Goal: Task Accomplishment & Management: Manage account settings

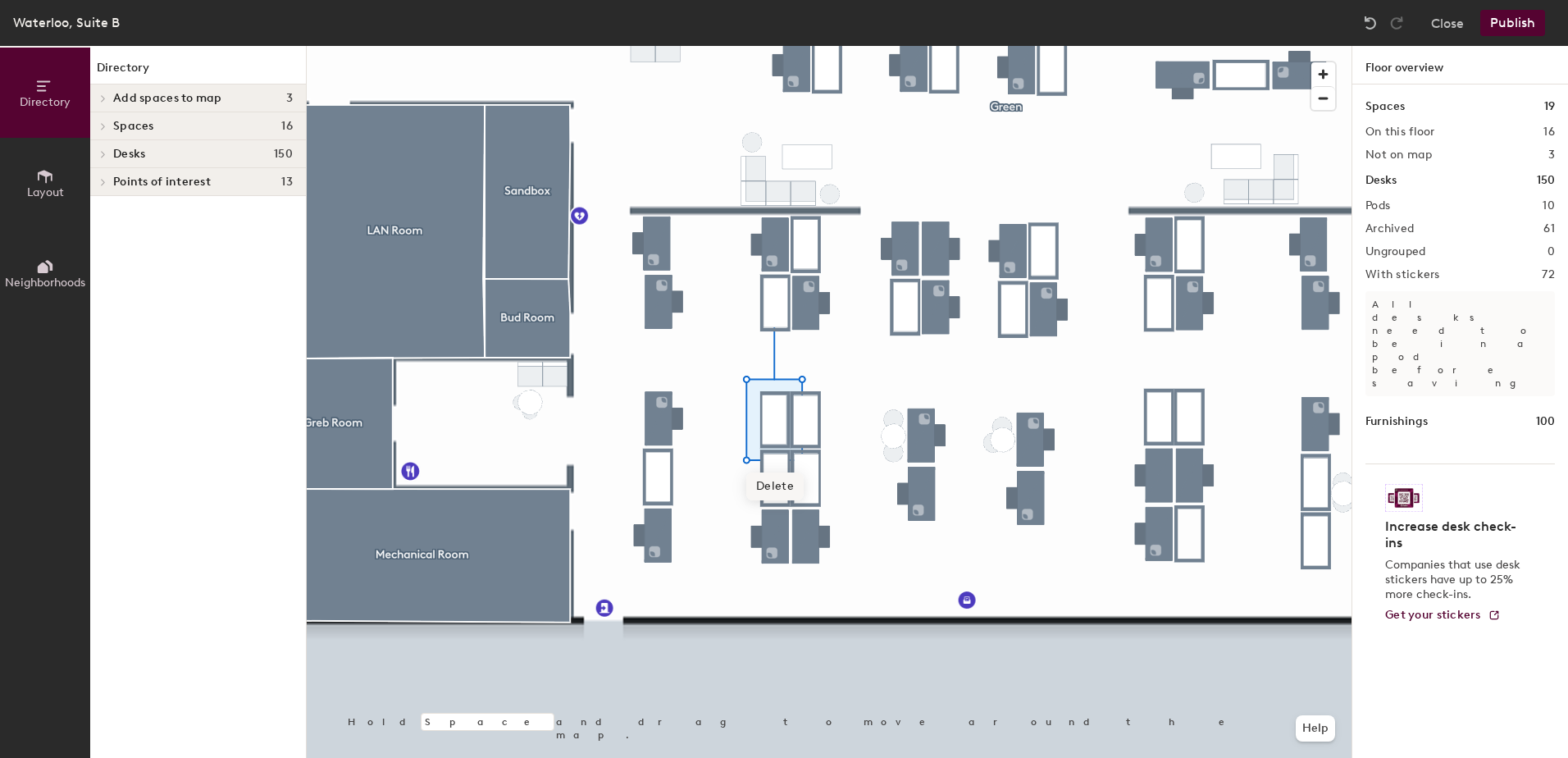
click at [778, 487] on span "Delete" at bounding box center [775, 486] width 58 height 28
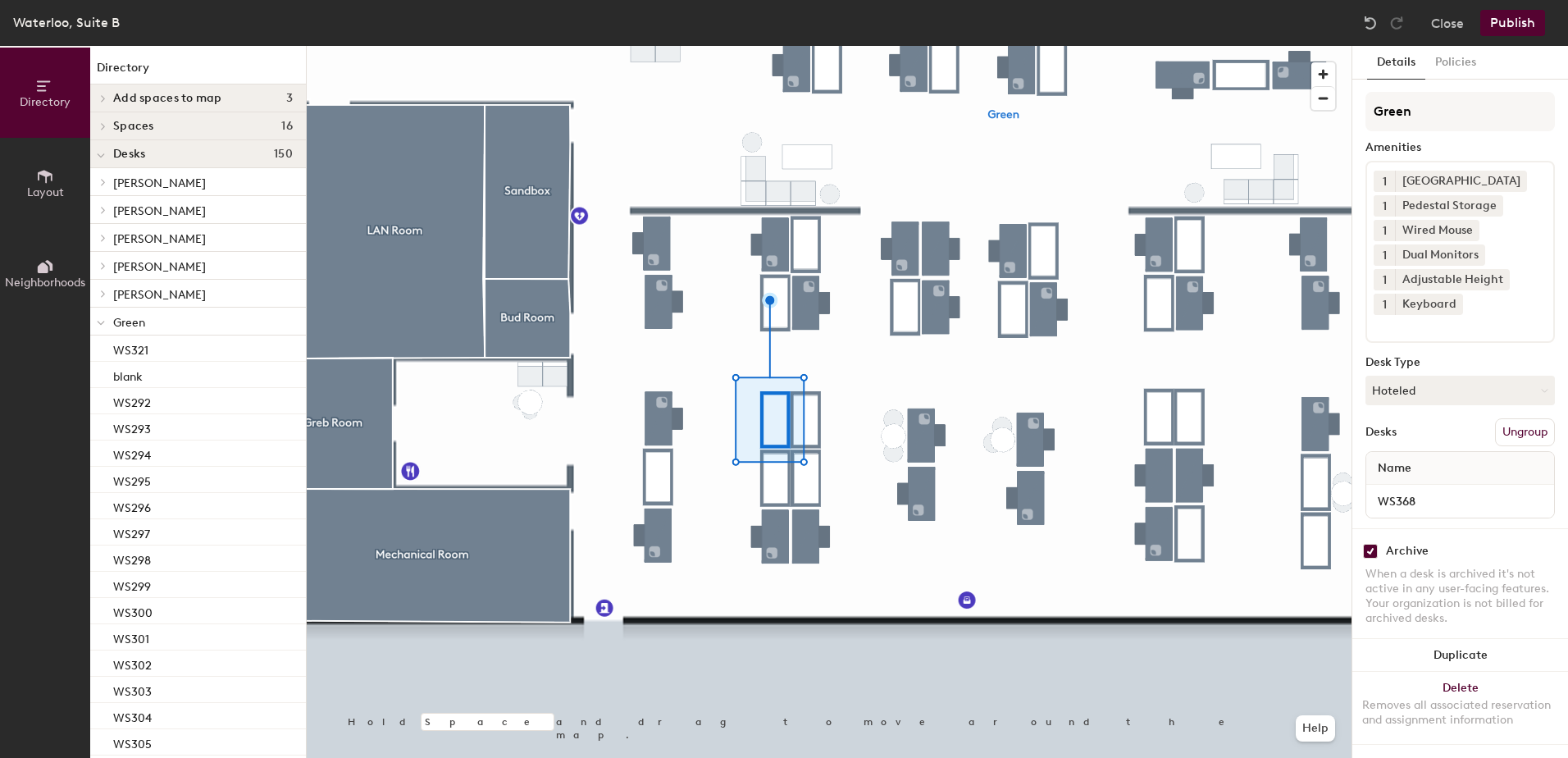
click at [1370, 553] on input "checkbox" at bounding box center [1370, 551] width 14 height 14
checkbox input "false"
click at [1499, 26] on button "Publish" at bounding box center [1512, 22] width 65 height 26
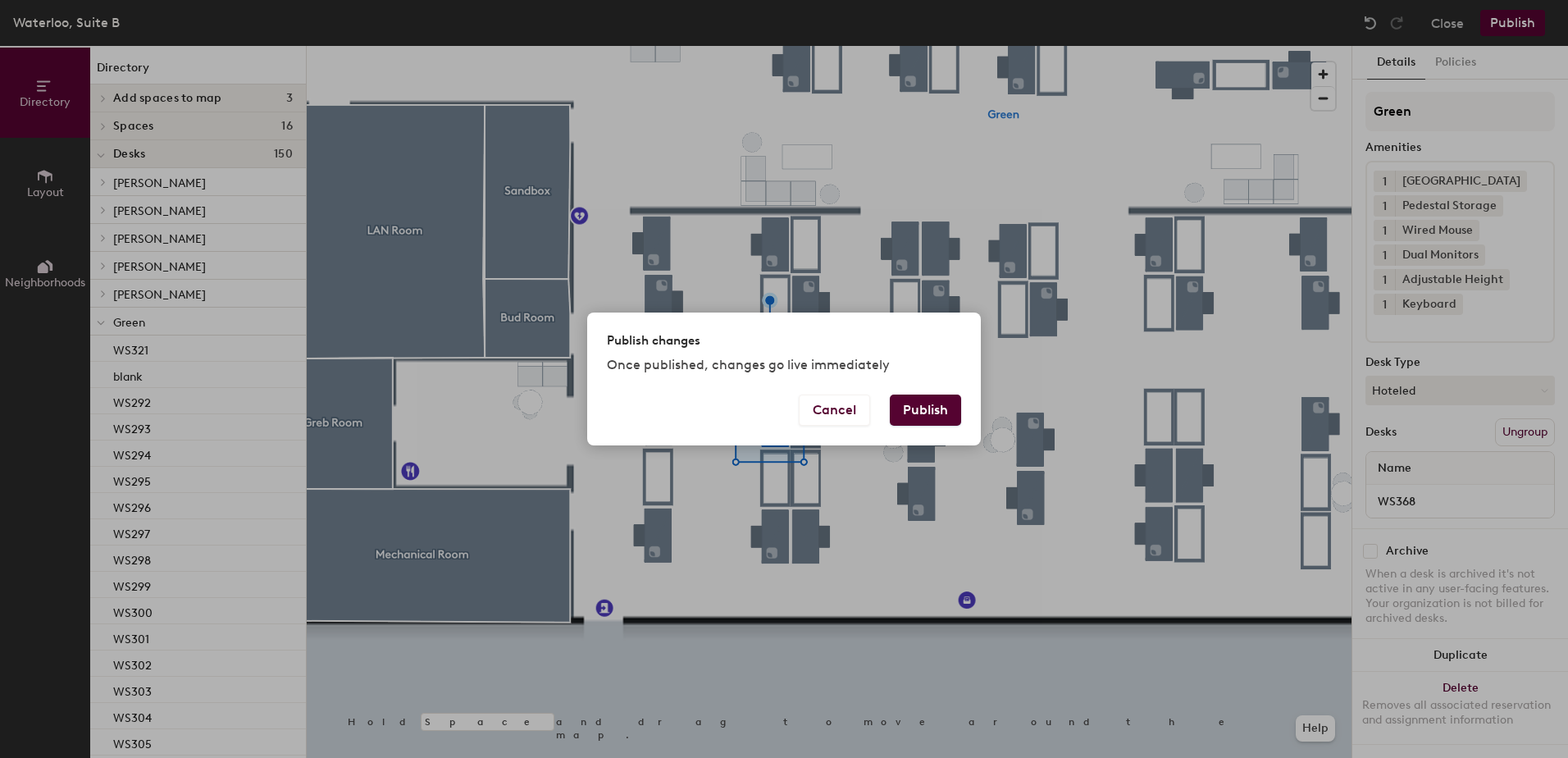
click at [912, 405] on button "Publish" at bounding box center [925, 410] width 71 height 31
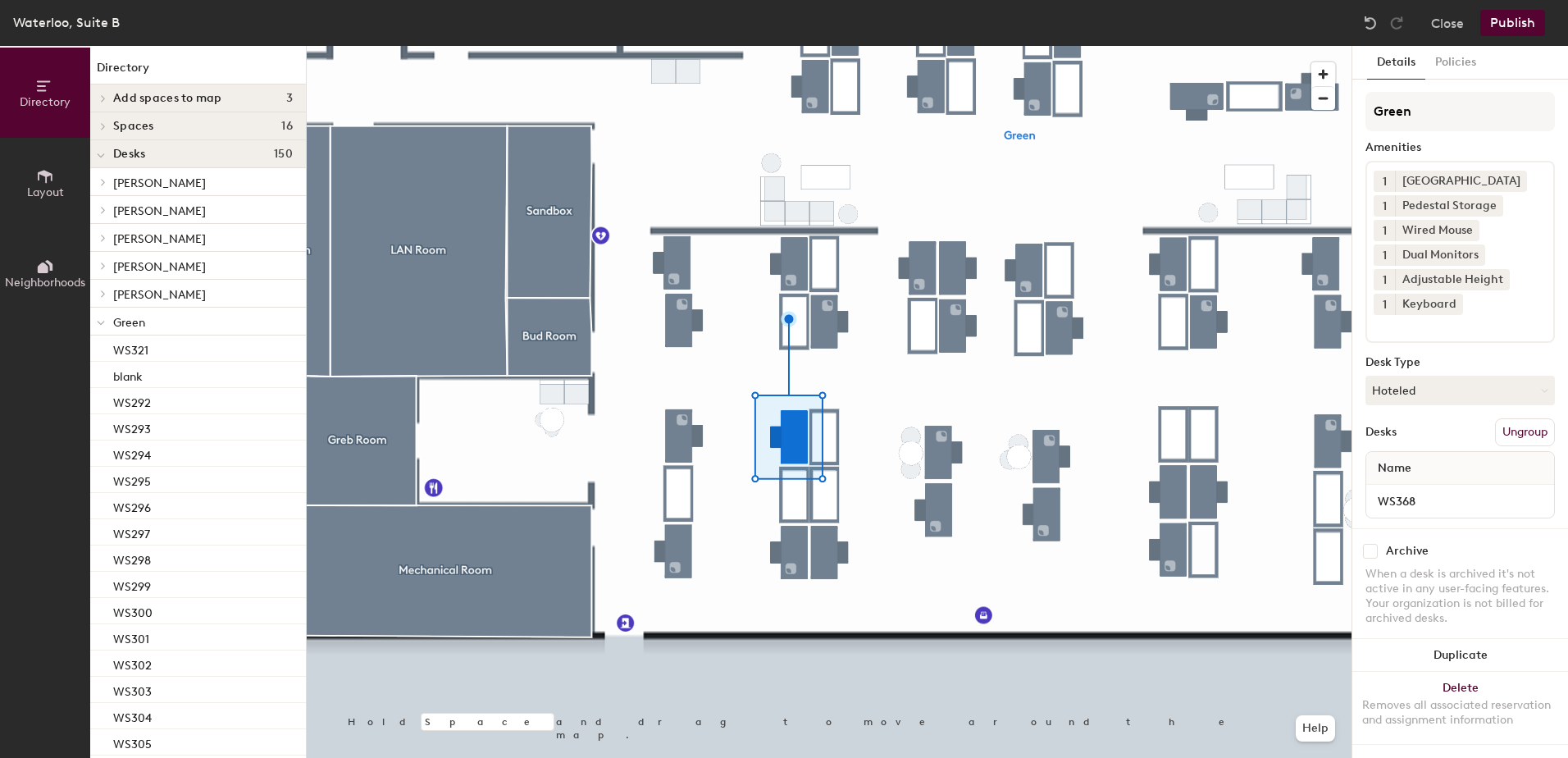
click at [1370, 552] on input "checkbox" at bounding box center [1370, 551] width 14 height 14
click at [1371, 552] on input "checkbox" at bounding box center [1370, 551] width 14 height 14
checkbox input "false"
click at [1505, 24] on button "Publish" at bounding box center [1512, 22] width 65 height 26
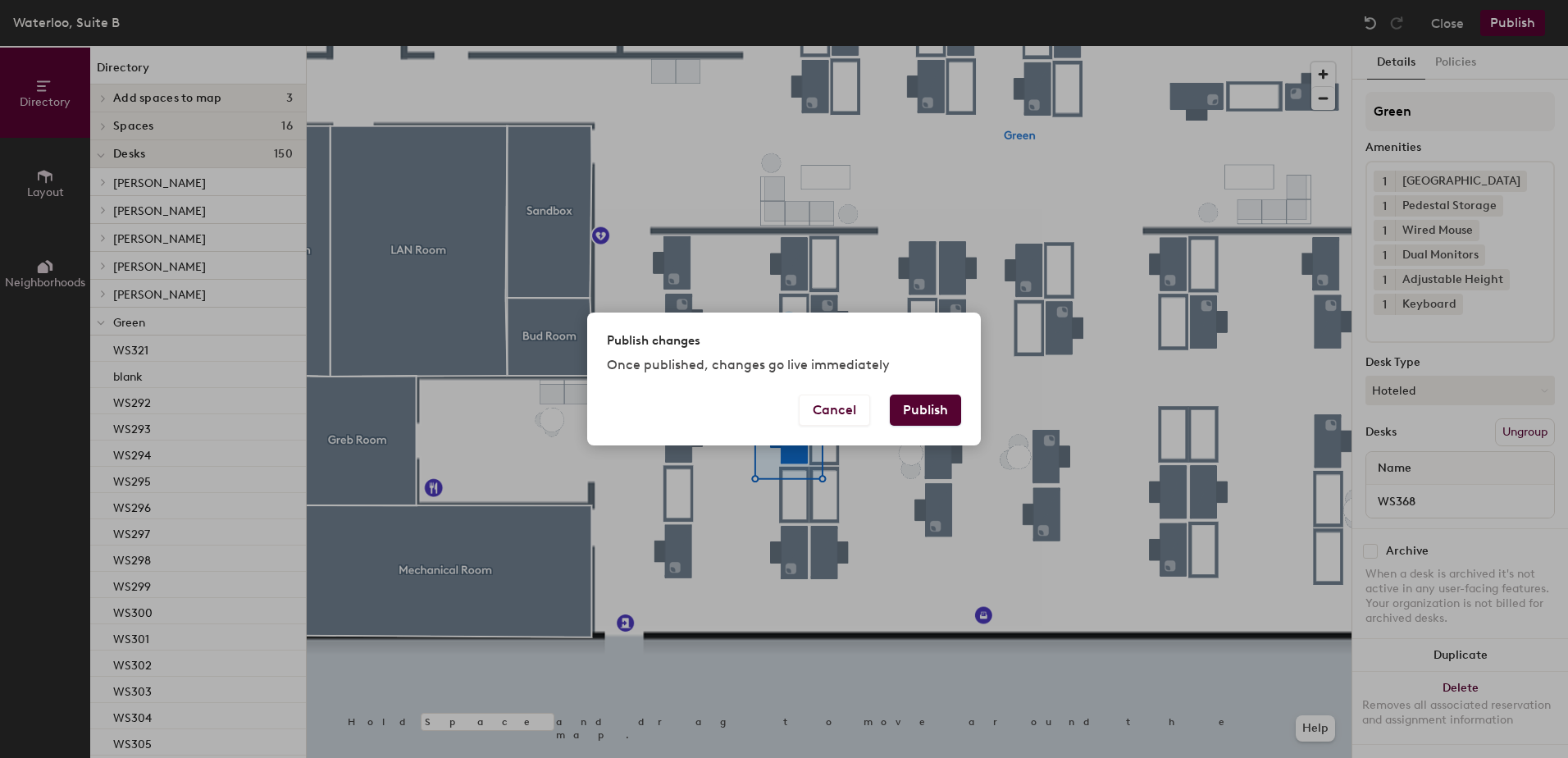
click at [916, 410] on button "Publish" at bounding box center [925, 410] width 71 height 31
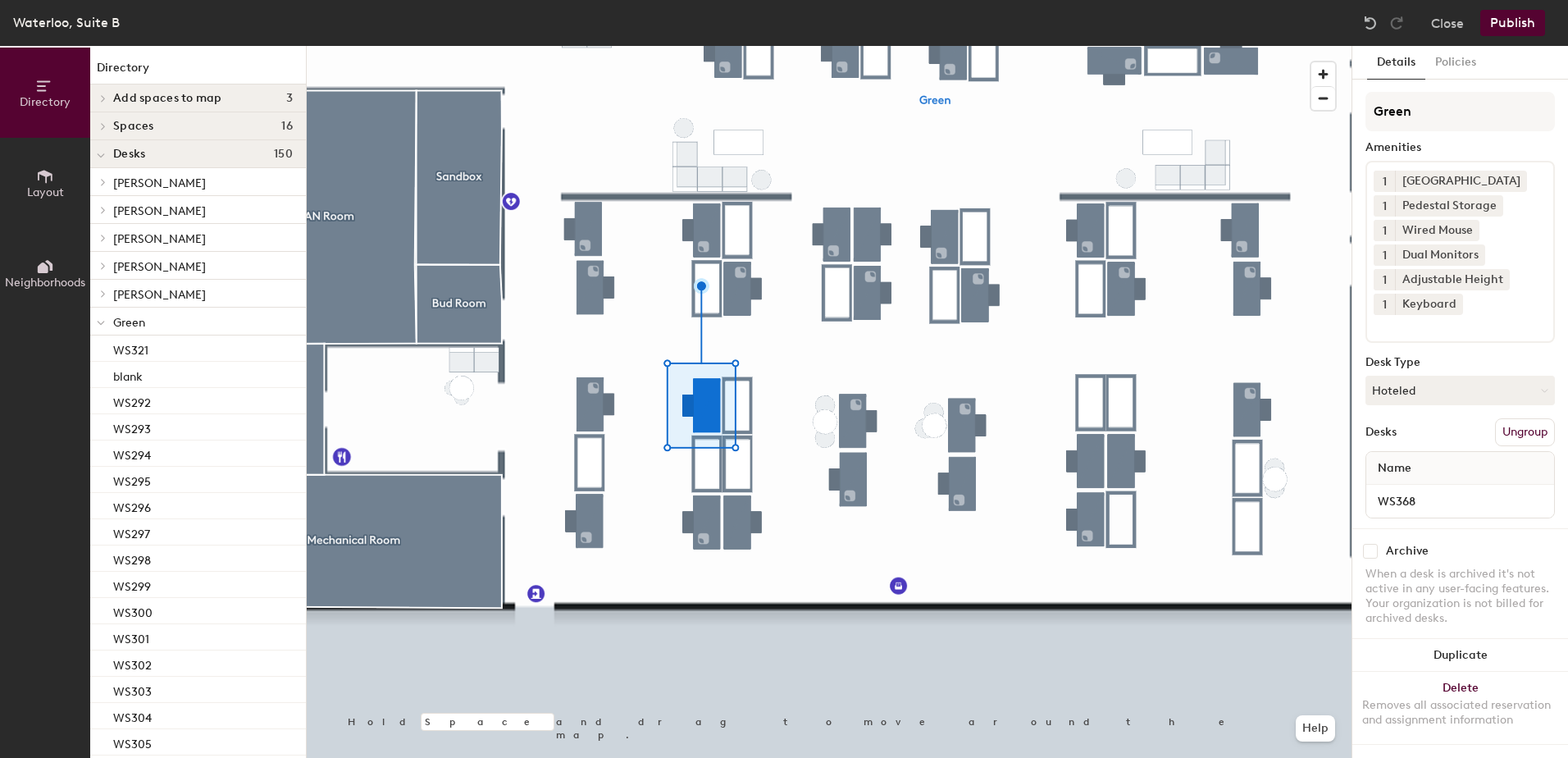
click at [1374, 549] on input "checkbox" at bounding box center [1370, 551] width 14 height 14
click at [1368, 552] on input "checkbox" at bounding box center [1370, 551] width 14 height 14
checkbox input "false"
click at [1489, 32] on button "Publish" at bounding box center [1512, 22] width 65 height 26
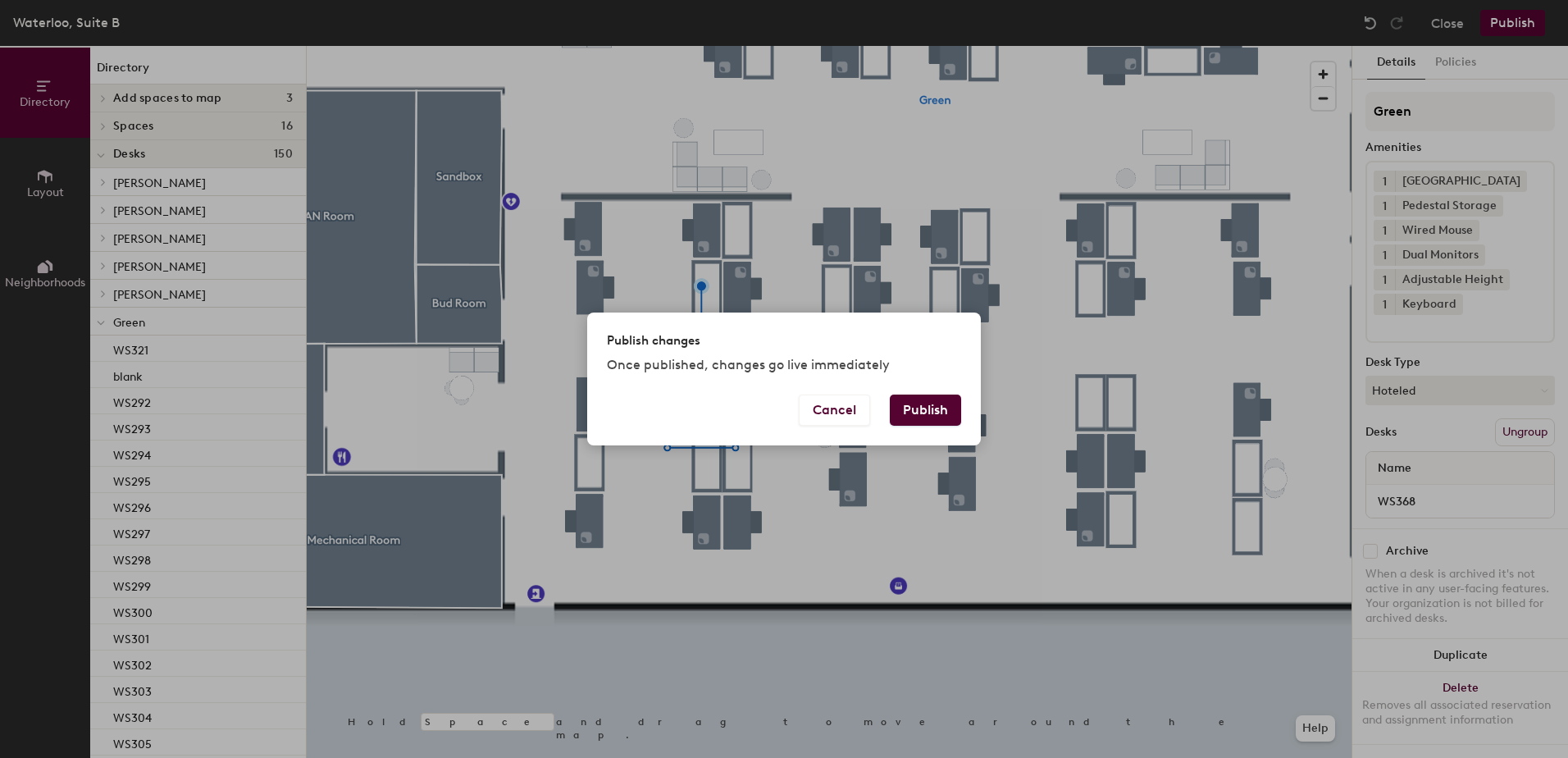
click at [904, 408] on button "Publish" at bounding box center [925, 410] width 71 height 31
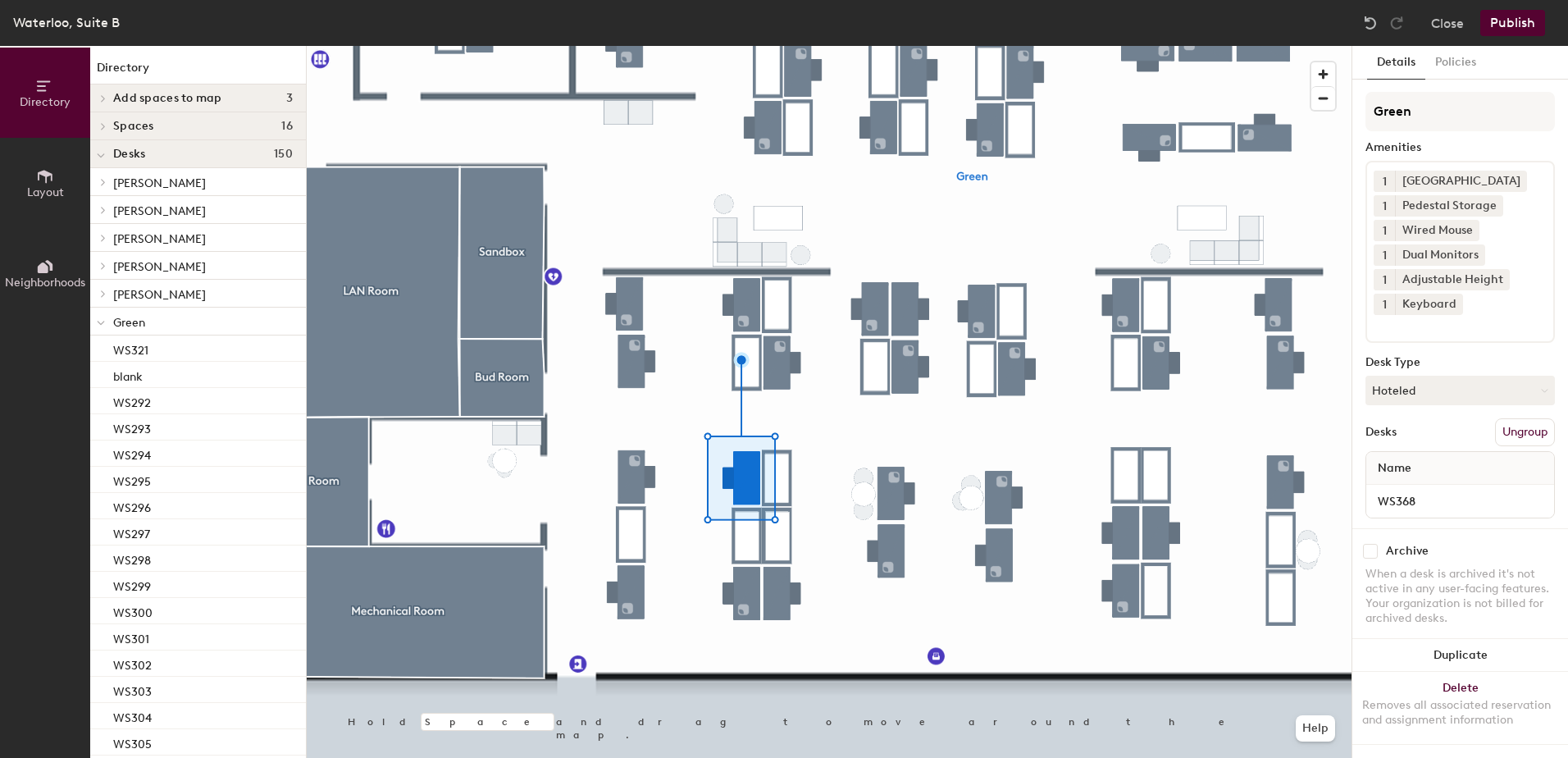
click at [1502, 431] on button "Ungroup" at bounding box center [1525, 432] width 60 height 28
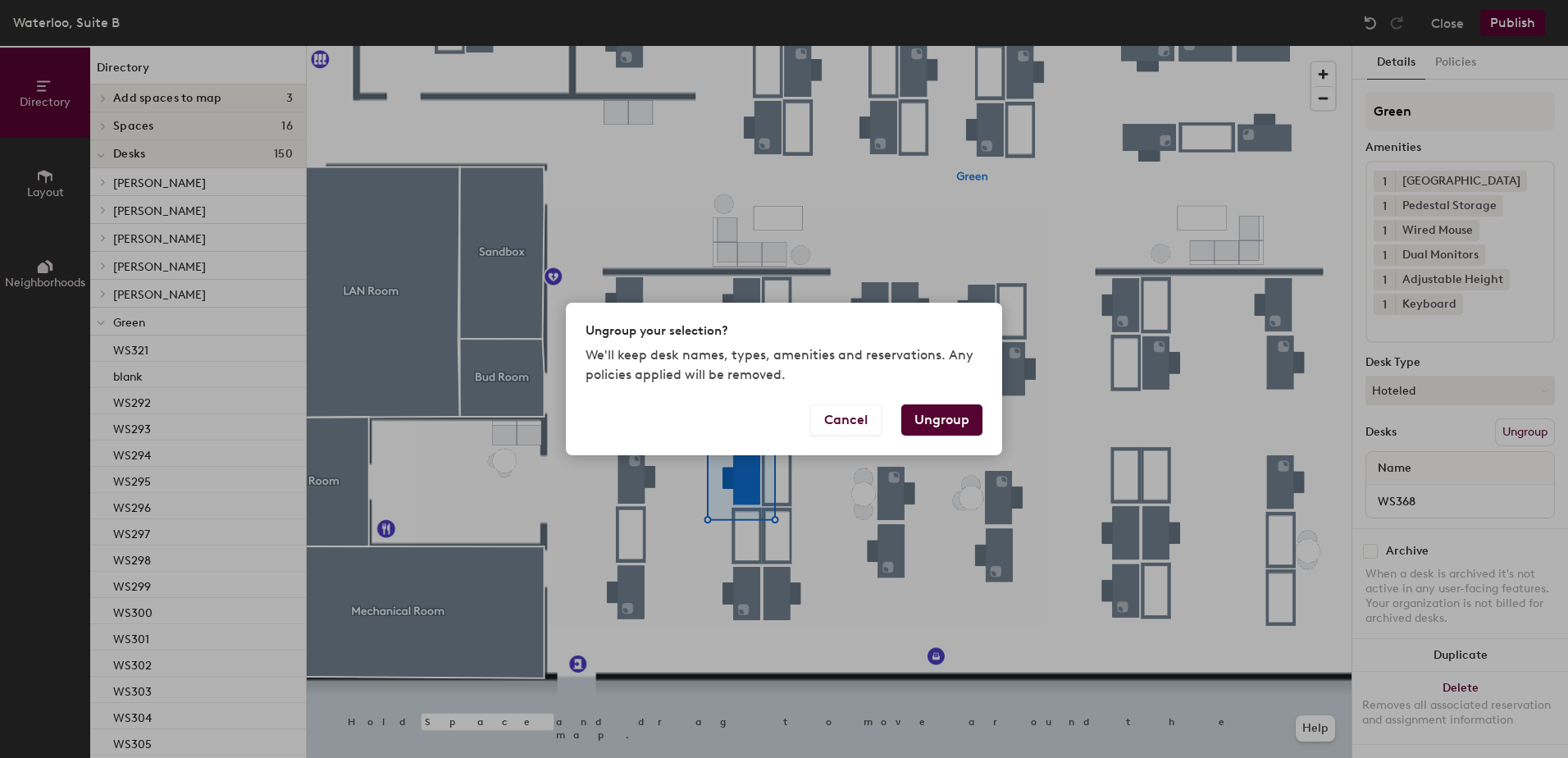
click at [952, 423] on button "Ungroup" at bounding box center [941, 420] width 81 height 31
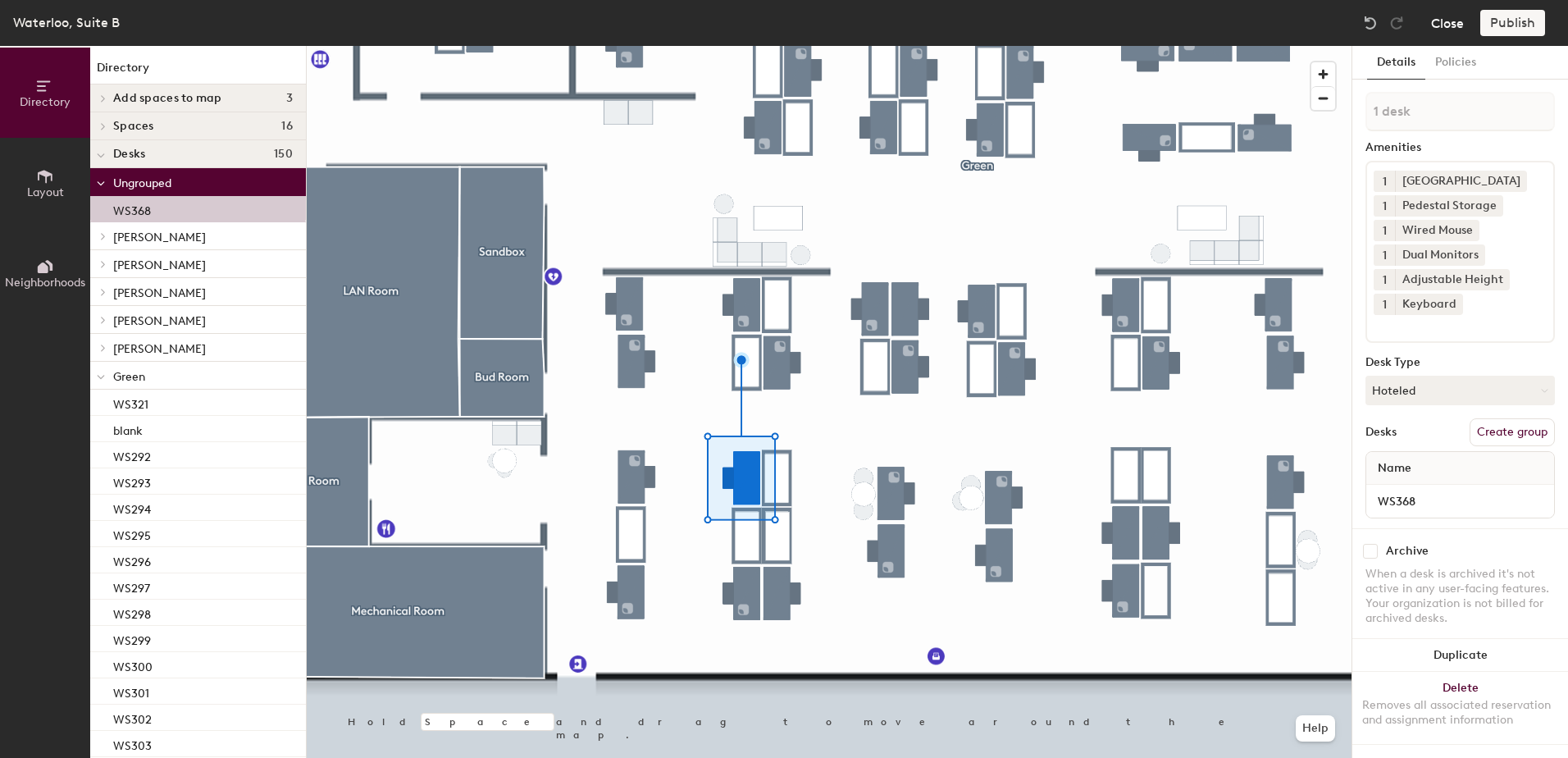
click at [1445, 23] on button "Close" at bounding box center [1448, 22] width 32 height 26
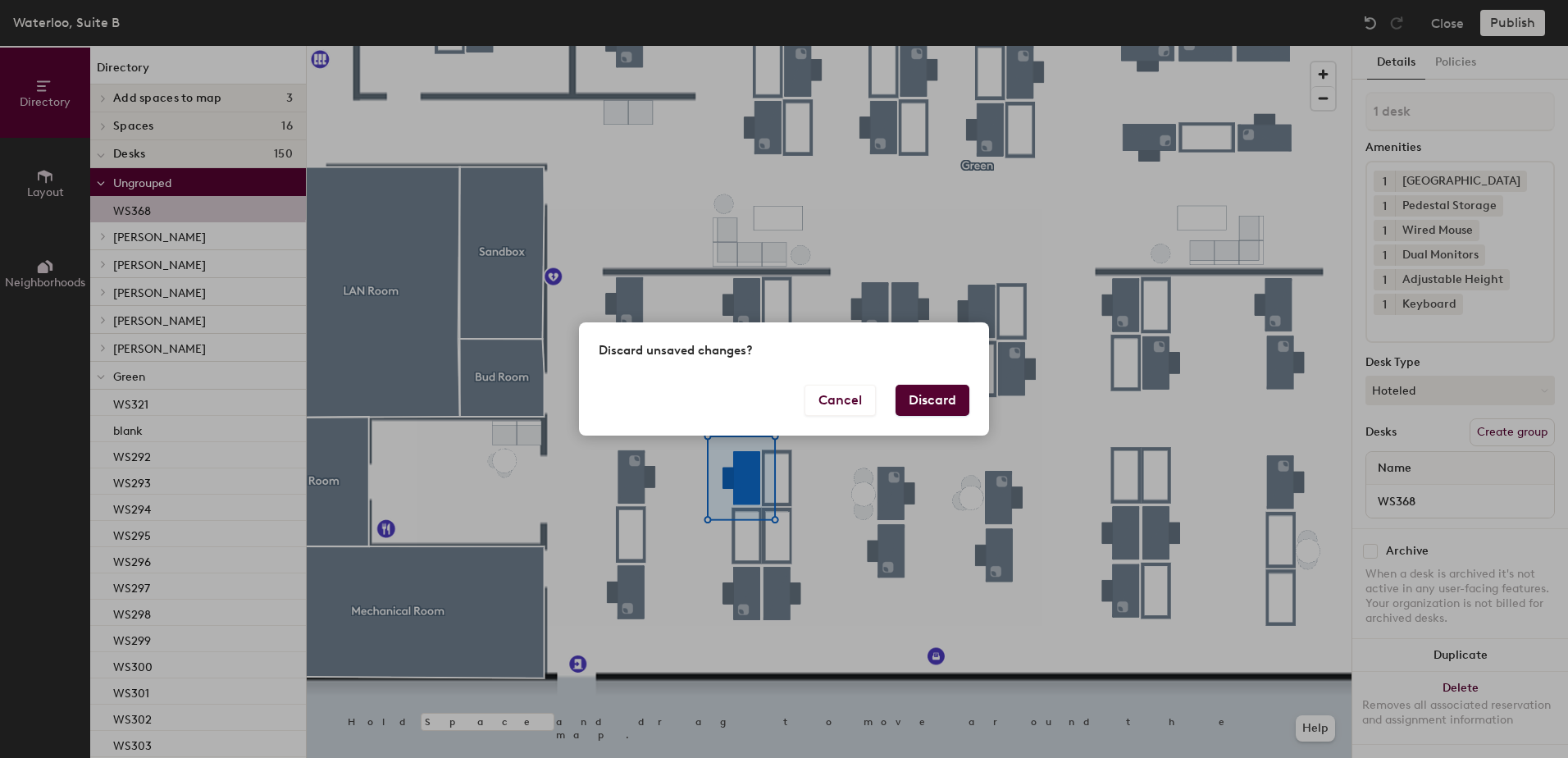
click at [913, 402] on button "Discard" at bounding box center [932, 400] width 74 height 31
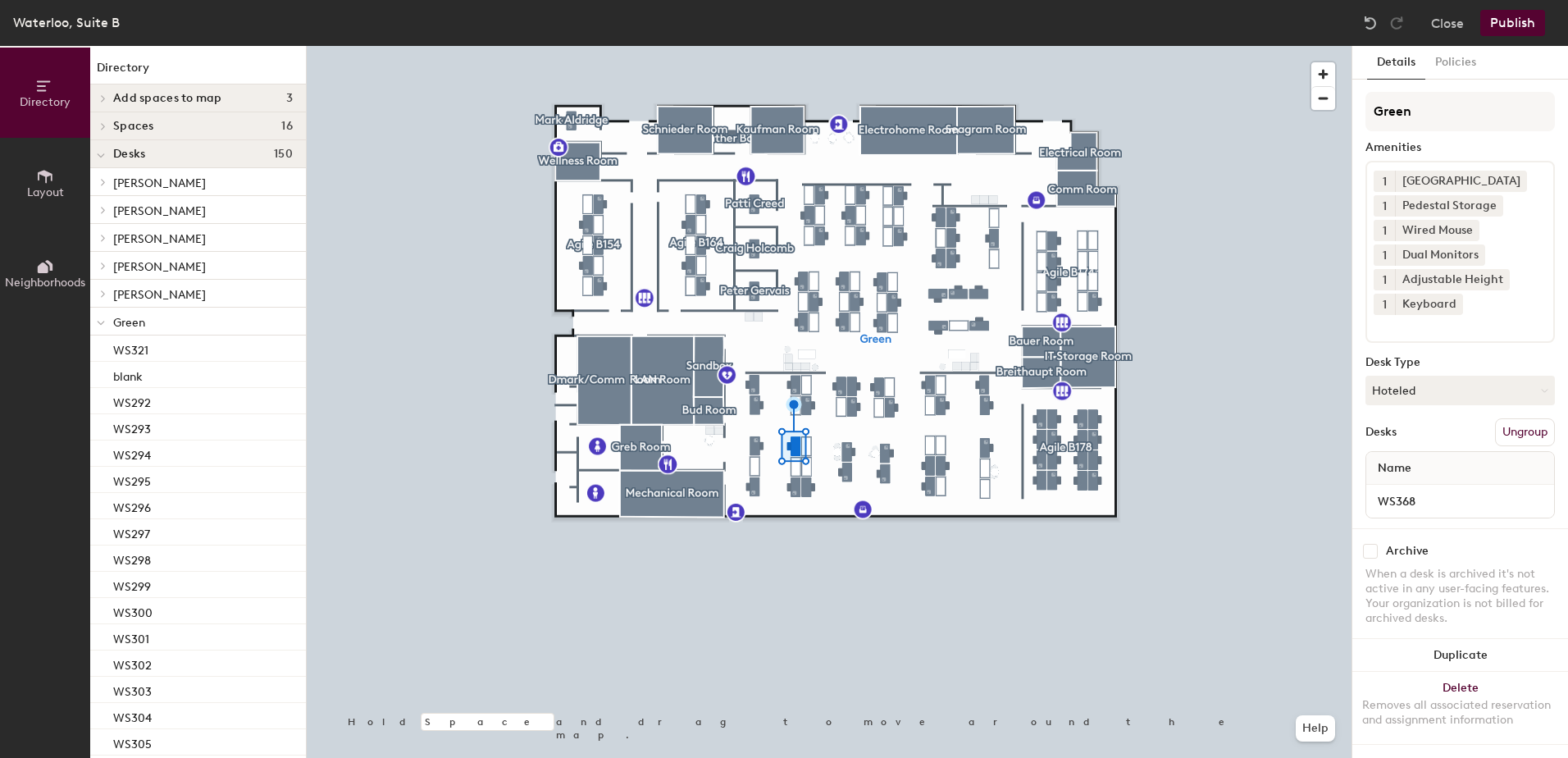
click at [1368, 550] on input "checkbox" at bounding box center [1370, 551] width 14 height 14
checkbox input "true"
click at [1506, 14] on button "Publish" at bounding box center [1512, 22] width 65 height 26
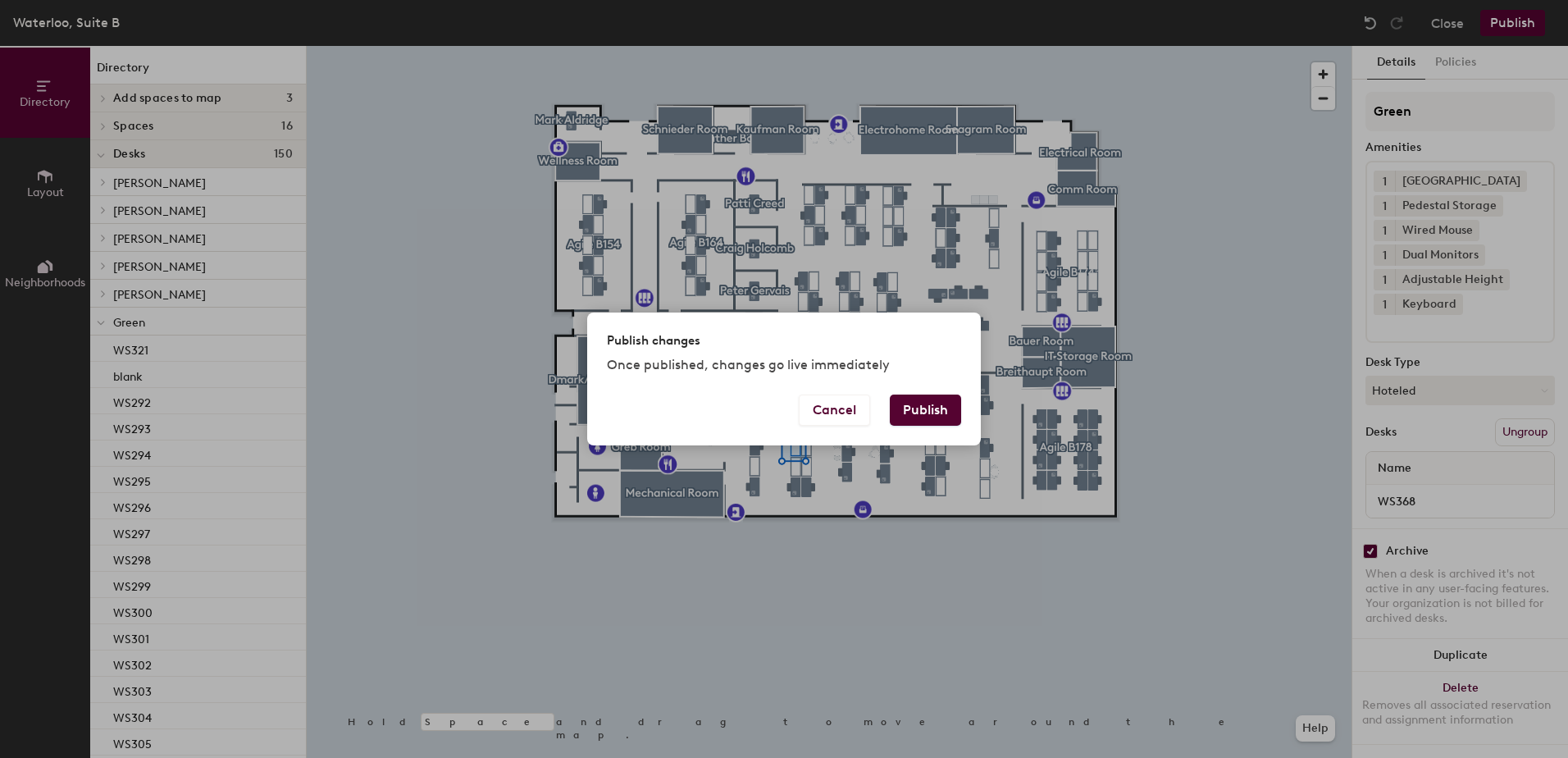
click at [899, 405] on button "Publish" at bounding box center [925, 410] width 71 height 31
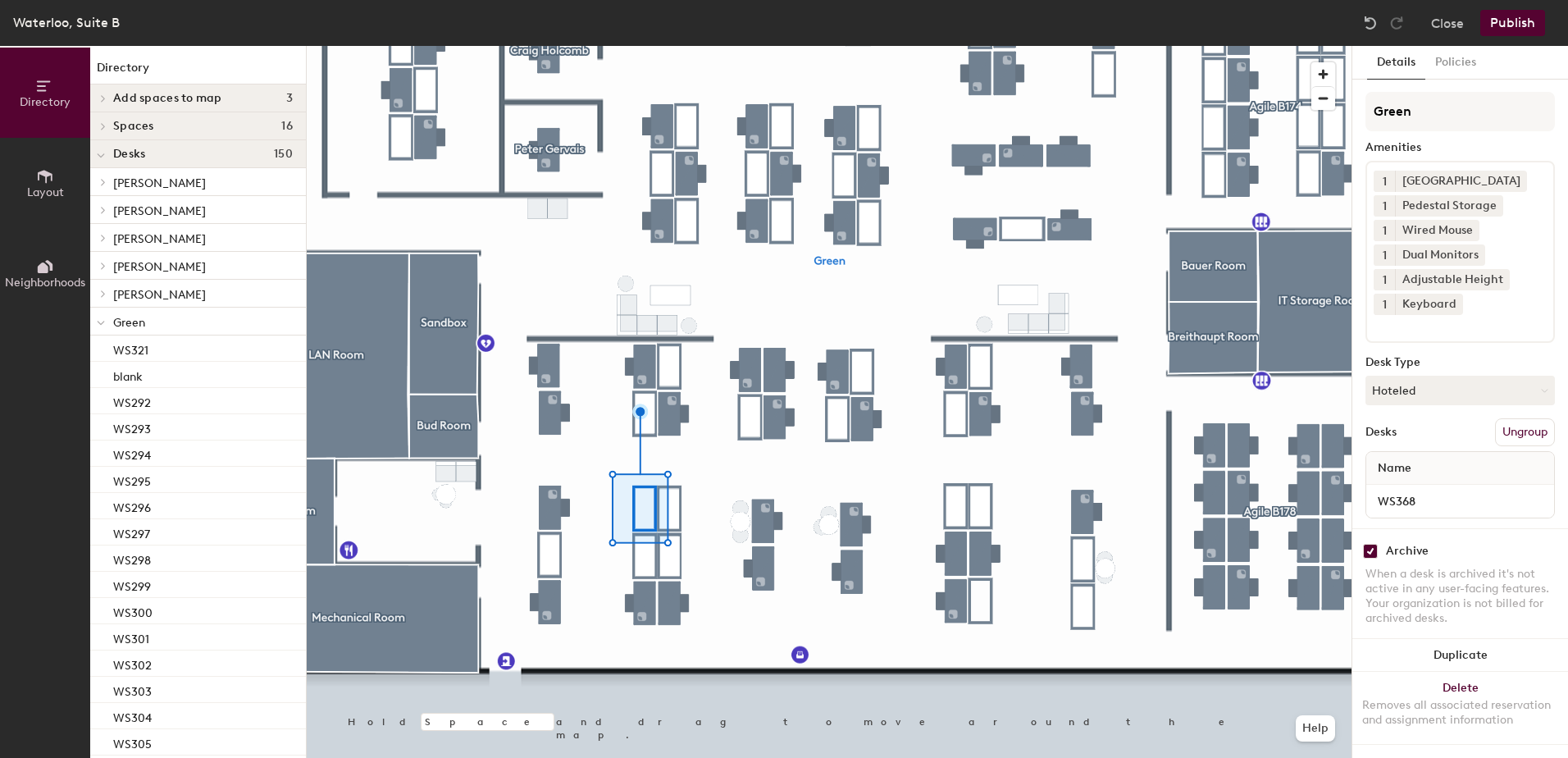
click at [1366, 553] on input "checkbox" at bounding box center [1370, 551] width 14 height 14
checkbox input "false"
click at [1520, 33] on button "Publish" at bounding box center [1512, 22] width 65 height 26
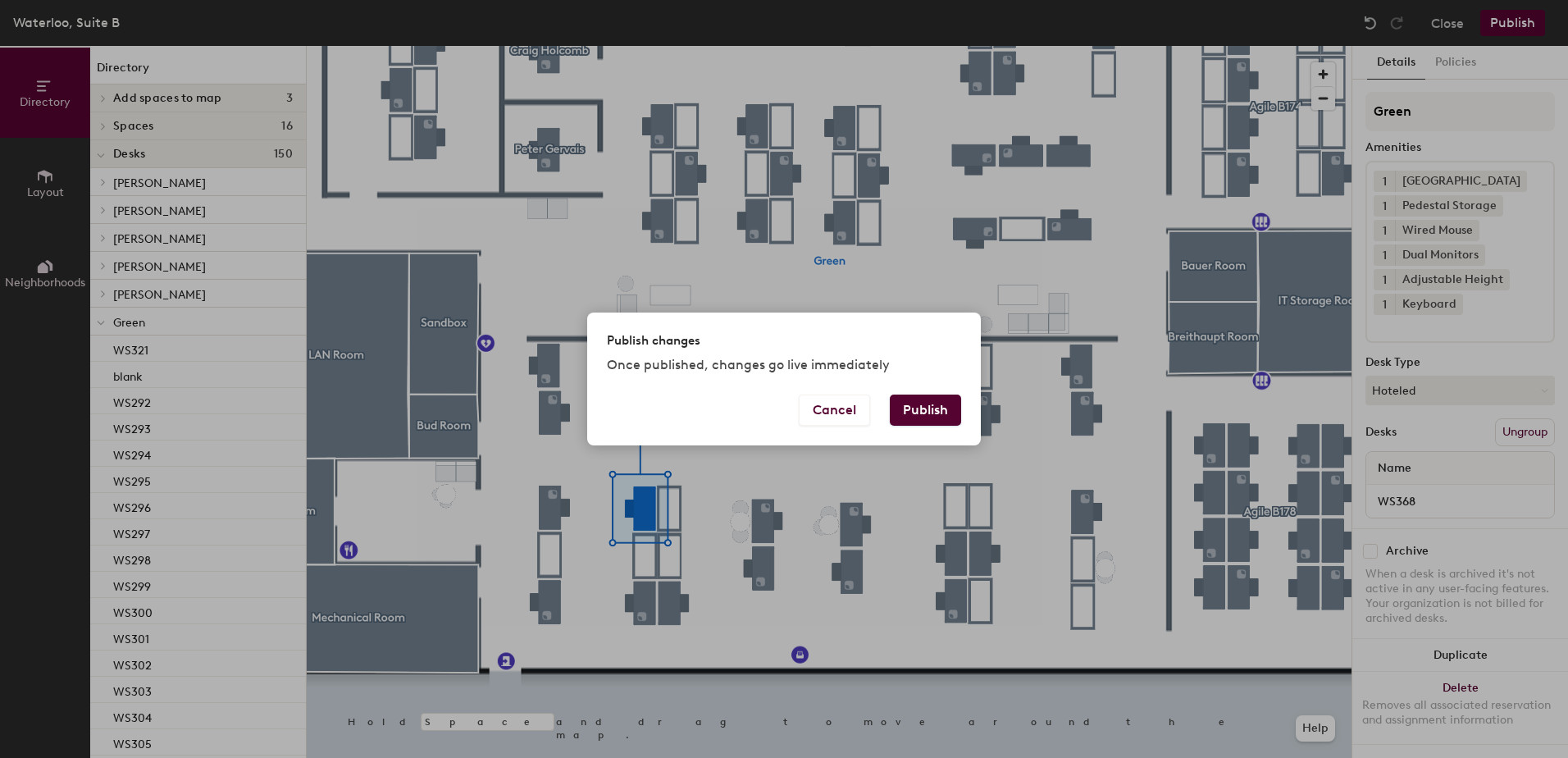
click at [931, 407] on button "Publish" at bounding box center [925, 410] width 71 height 31
